Goal: Information Seeking & Learning: Compare options

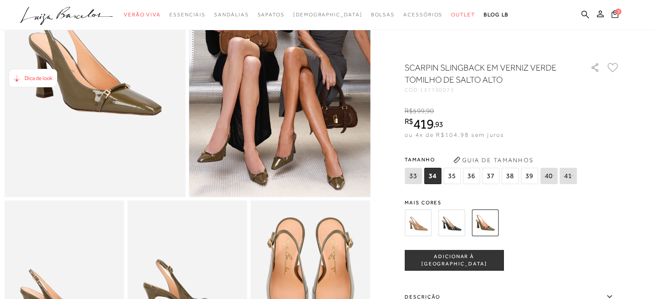
scroll to position [129, 0]
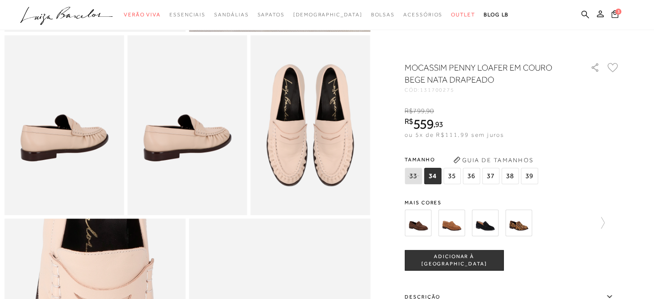
scroll to position [301, 0]
click at [605, 222] on icon at bounding box center [602, 223] width 3 height 12
click at [607, 222] on div at bounding box center [512, 223] width 215 height 32
click at [510, 224] on img at bounding box center [500, 222] width 27 height 27
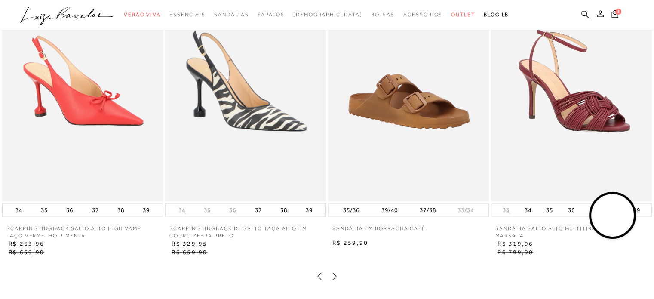
scroll to position [1032, 0]
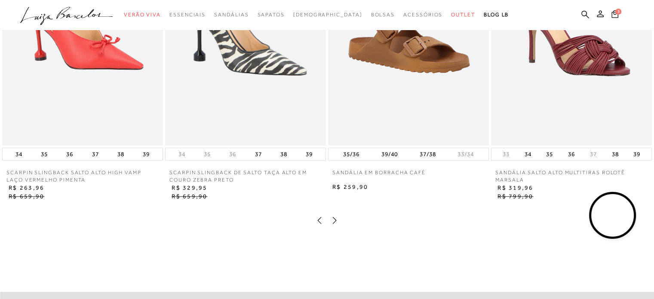
click at [336, 225] on icon at bounding box center [334, 220] width 9 height 9
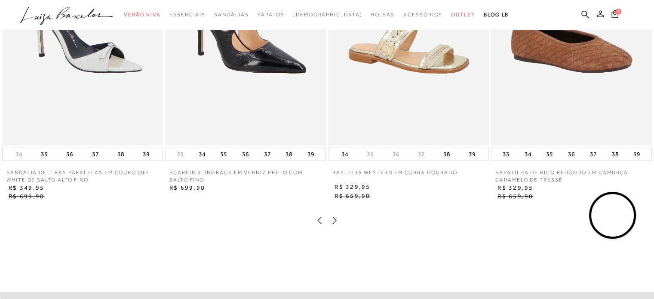
click at [337, 225] on icon at bounding box center [334, 220] width 9 height 9
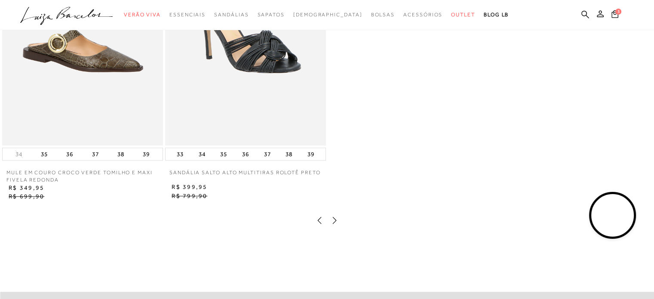
click at [319, 225] on icon at bounding box center [319, 220] width 9 height 9
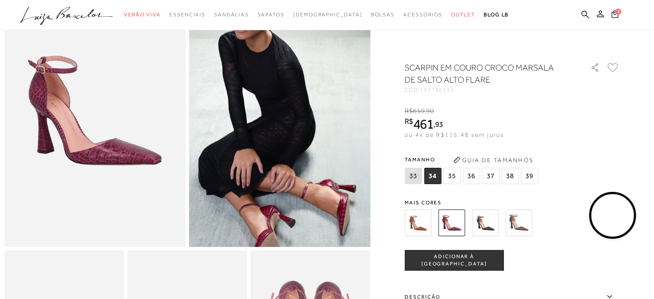
scroll to position [43, 0]
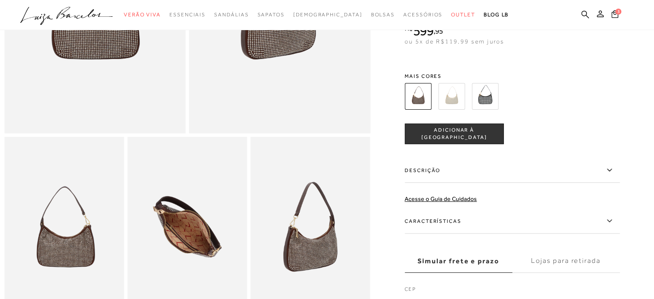
scroll to position [86, 0]
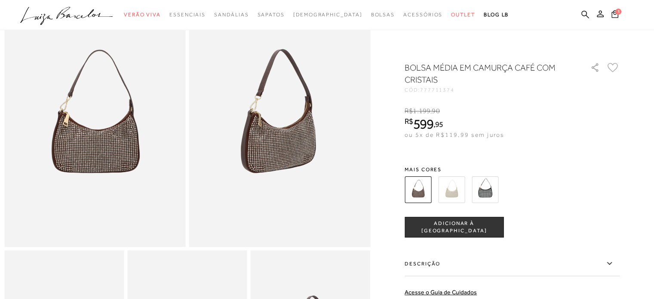
click at [462, 187] on img at bounding box center [451, 189] width 27 height 27
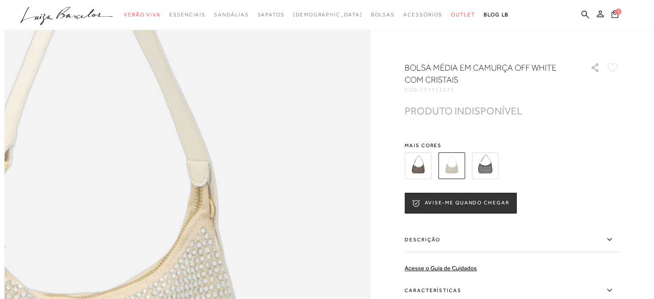
scroll to position [688, 0]
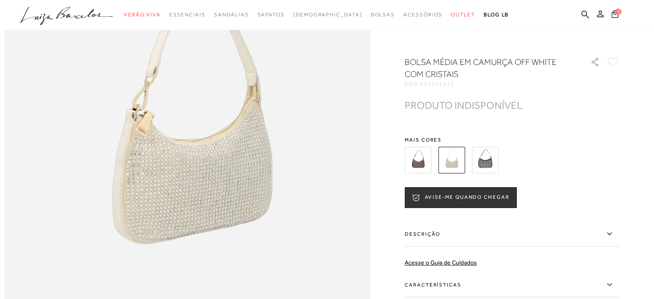
click at [495, 166] on img at bounding box center [485, 160] width 27 height 27
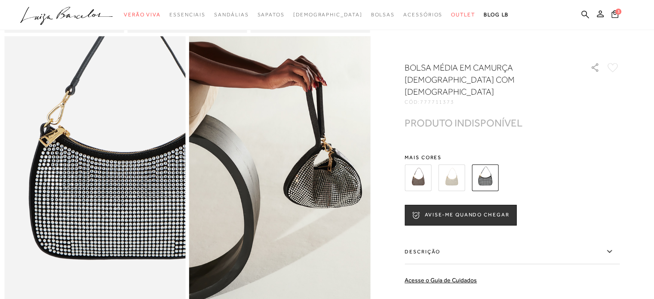
scroll to position [516, 0]
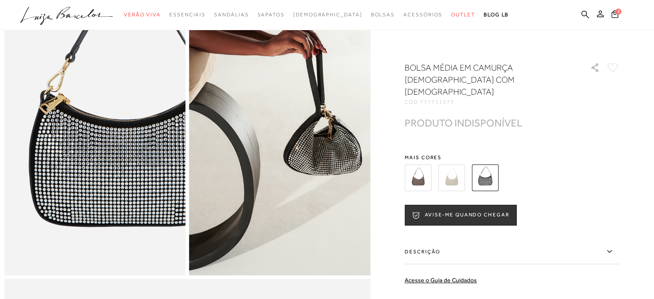
click at [425, 167] on img at bounding box center [418, 177] width 27 height 27
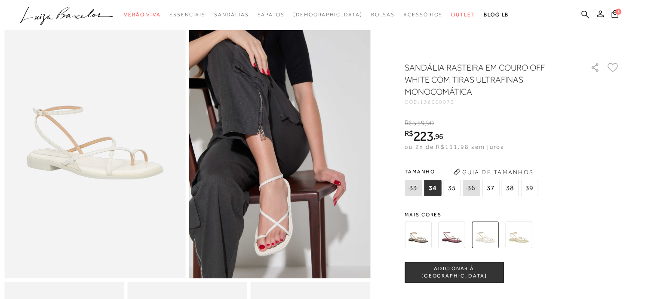
scroll to position [43, 0]
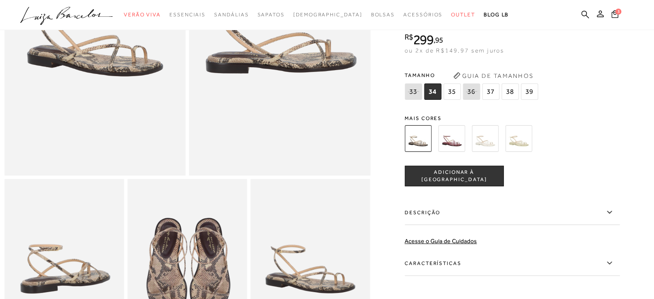
scroll to position [129, 0]
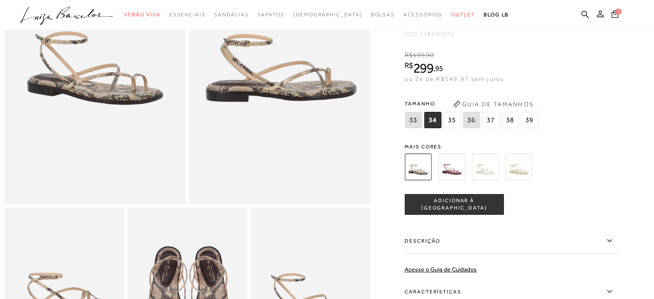
click at [450, 180] on img at bounding box center [451, 167] width 27 height 27
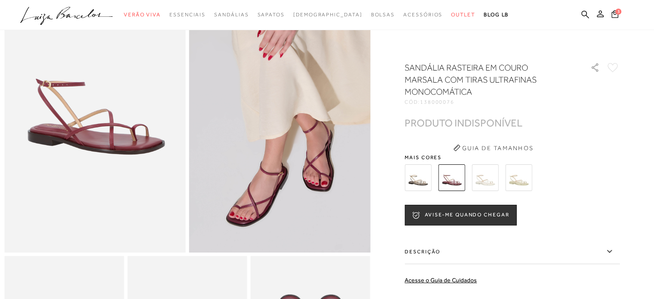
scroll to position [86, 0]
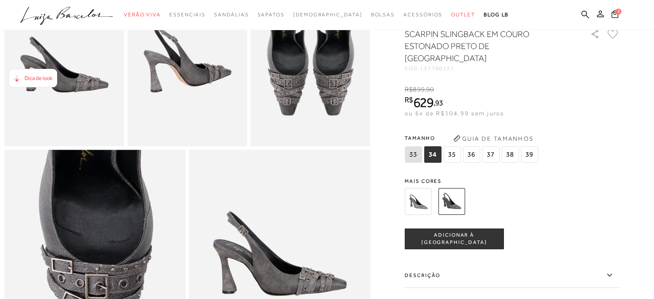
scroll to position [430, 0]
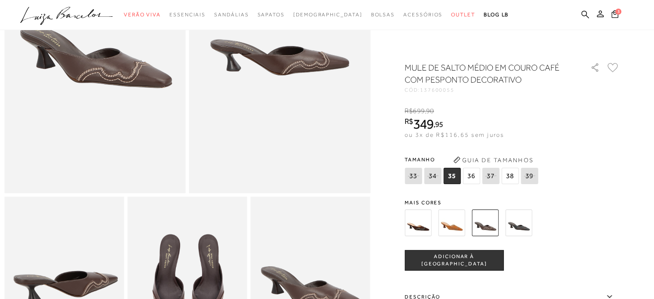
scroll to position [172, 0]
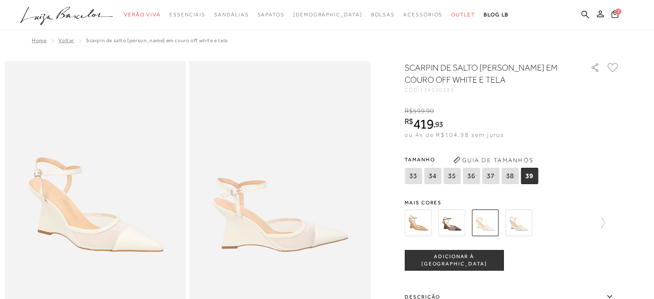
click at [450, 226] on img at bounding box center [451, 222] width 27 height 27
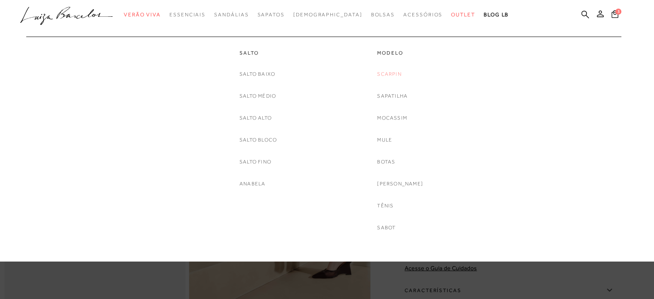
click at [401, 71] on link "Scarpin" at bounding box center [389, 74] width 24 height 9
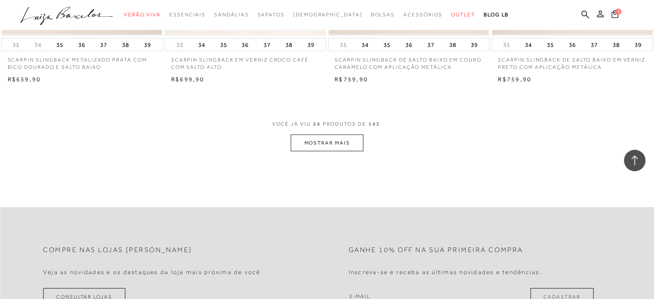
scroll to position [1764, 0]
click at [350, 135] on button "MOSTRAR MAIS" at bounding box center [327, 143] width 72 height 17
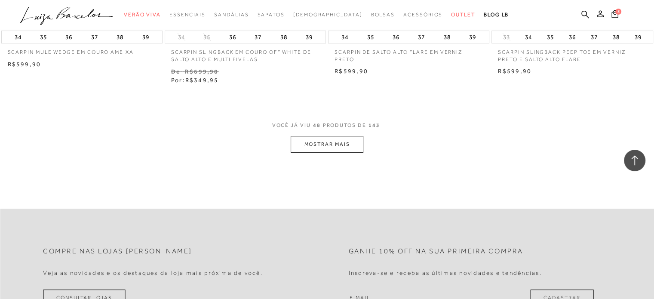
scroll to position [3570, 0]
click at [329, 138] on button "MOSTRAR MAIS" at bounding box center [327, 143] width 72 height 17
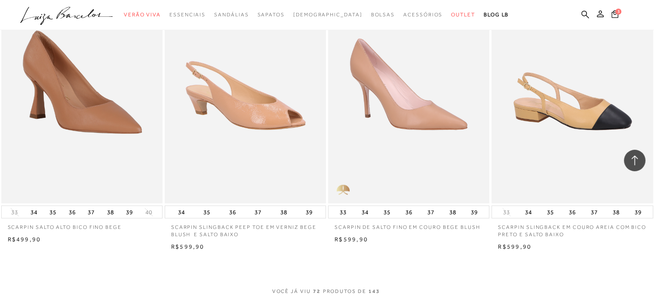
scroll to position [5248, 0]
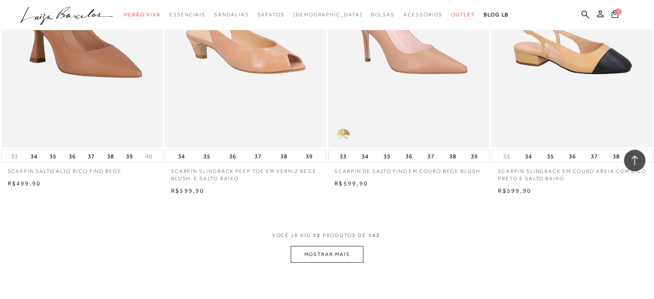
click at [348, 246] on button "MOSTRAR MAIS" at bounding box center [327, 254] width 72 height 17
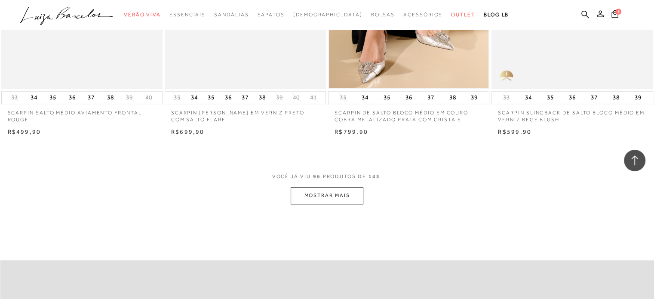
scroll to position [7184, 0]
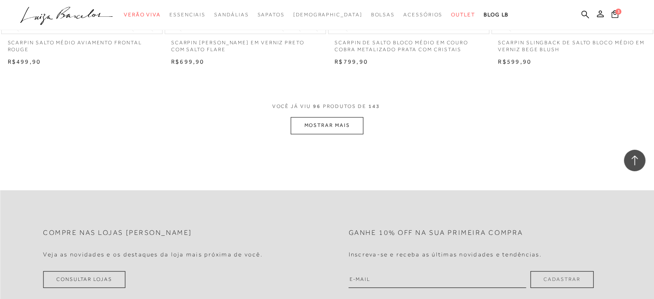
click at [316, 118] on button "MOSTRAR MAIS" at bounding box center [327, 125] width 72 height 17
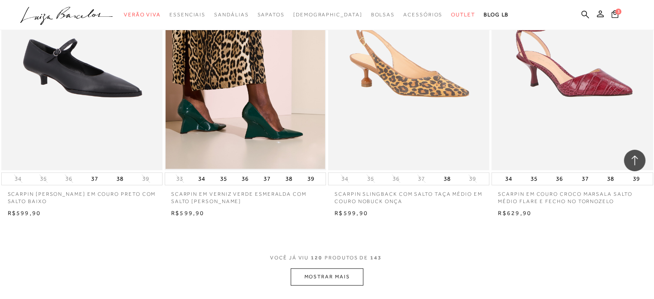
scroll to position [8947, 0]
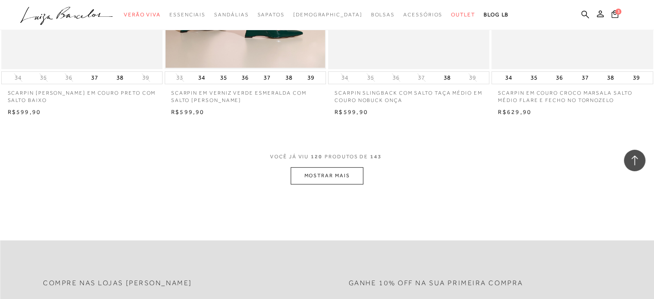
click at [325, 167] on button "MOSTRAR MAIS" at bounding box center [327, 175] width 72 height 17
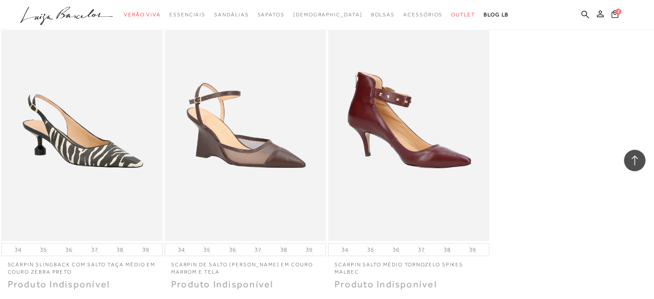
scroll to position [10582, 0]
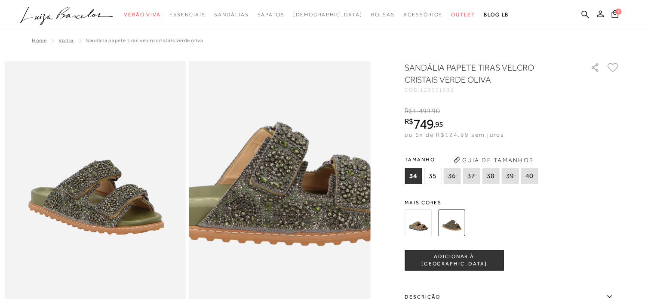
click at [293, 212] on img at bounding box center [267, 184] width 363 height 544
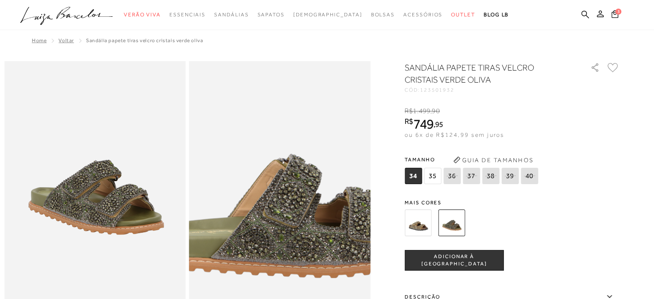
click at [280, 180] on img at bounding box center [281, 216] width 363 height 544
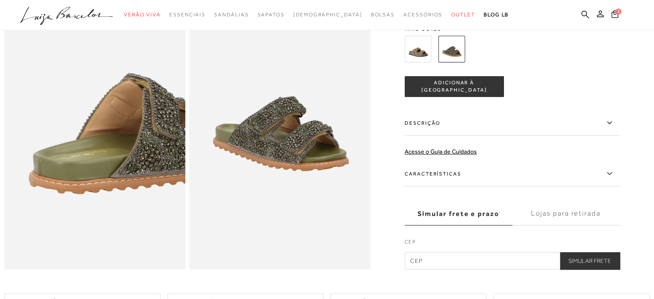
scroll to position [645, 0]
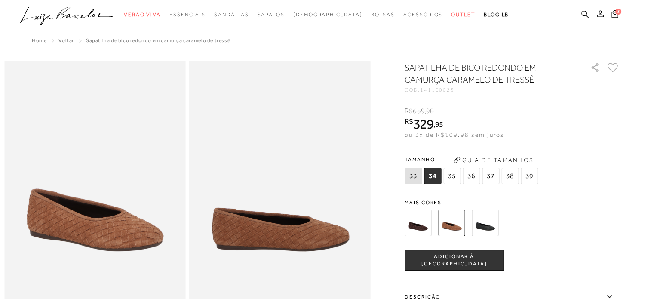
click at [425, 223] on img at bounding box center [418, 222] width 27 height 27
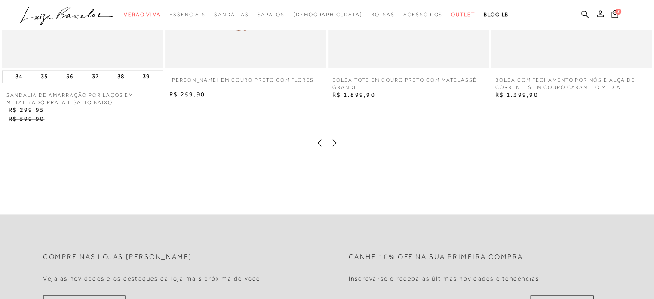
scroll to position [1204, 0]
